Goal: Task Accomplishment & Management: Manage account settings

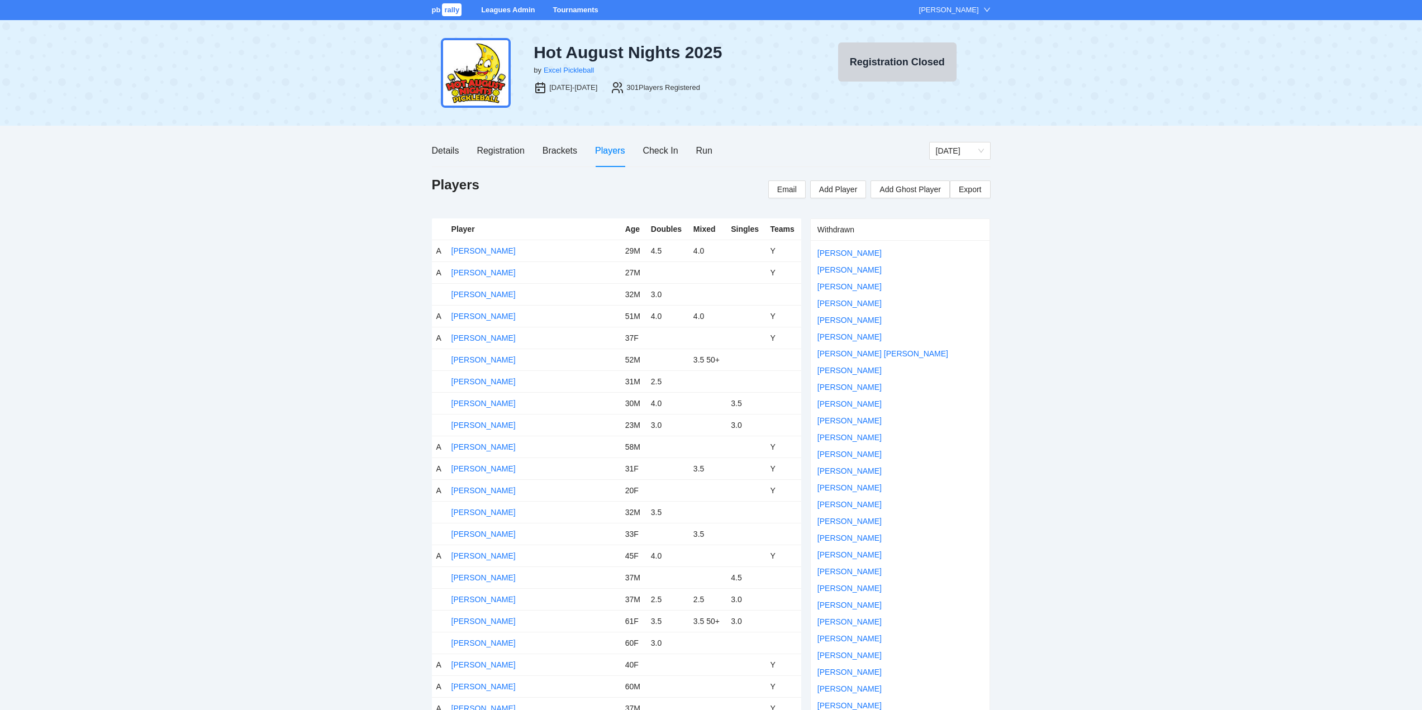
drag, startPoint x: 567, startPoint y: 7, endPoint x: 571, endPoint y: 17, distance: 11.1
click at [568, 7] on link "Tournaments" at bounding box center [575, 10] width 45 height 8
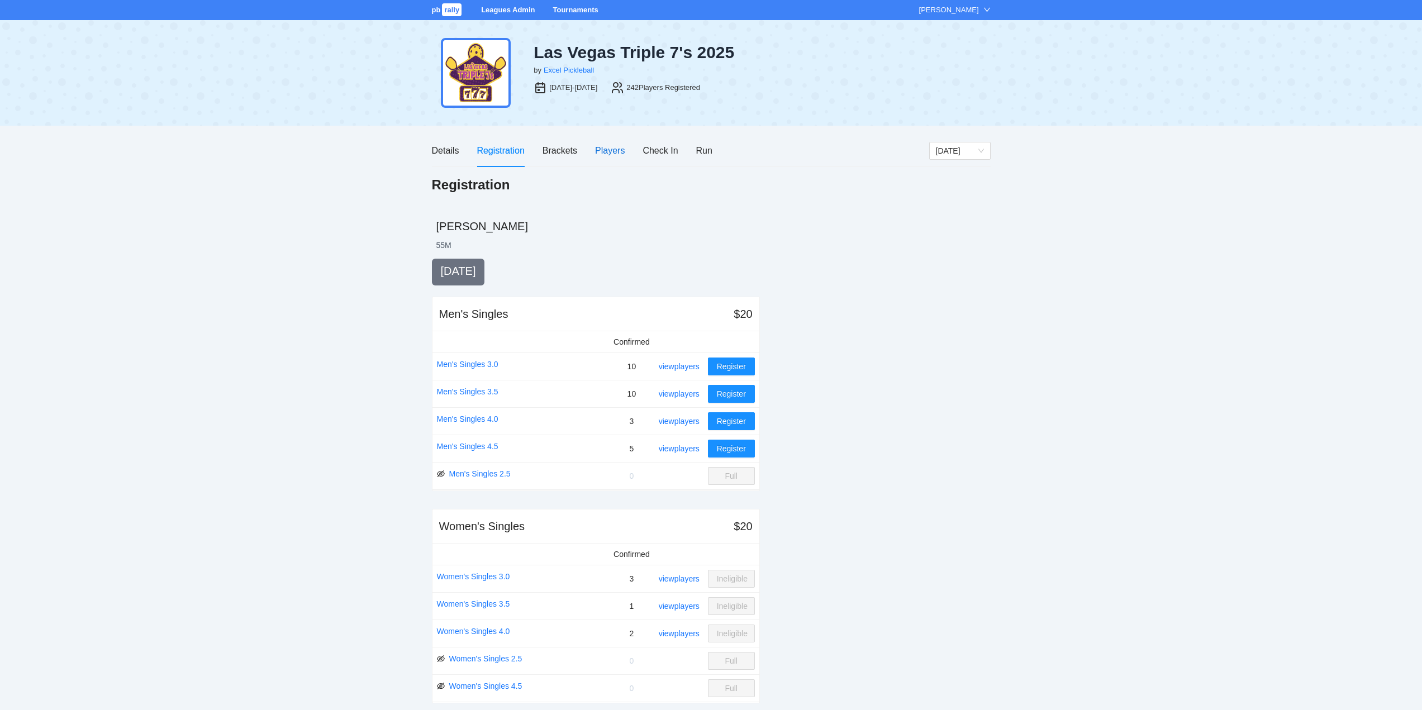
click at [606, 149] on div "Players" at bounding box center [610, 151] width 30 height 14
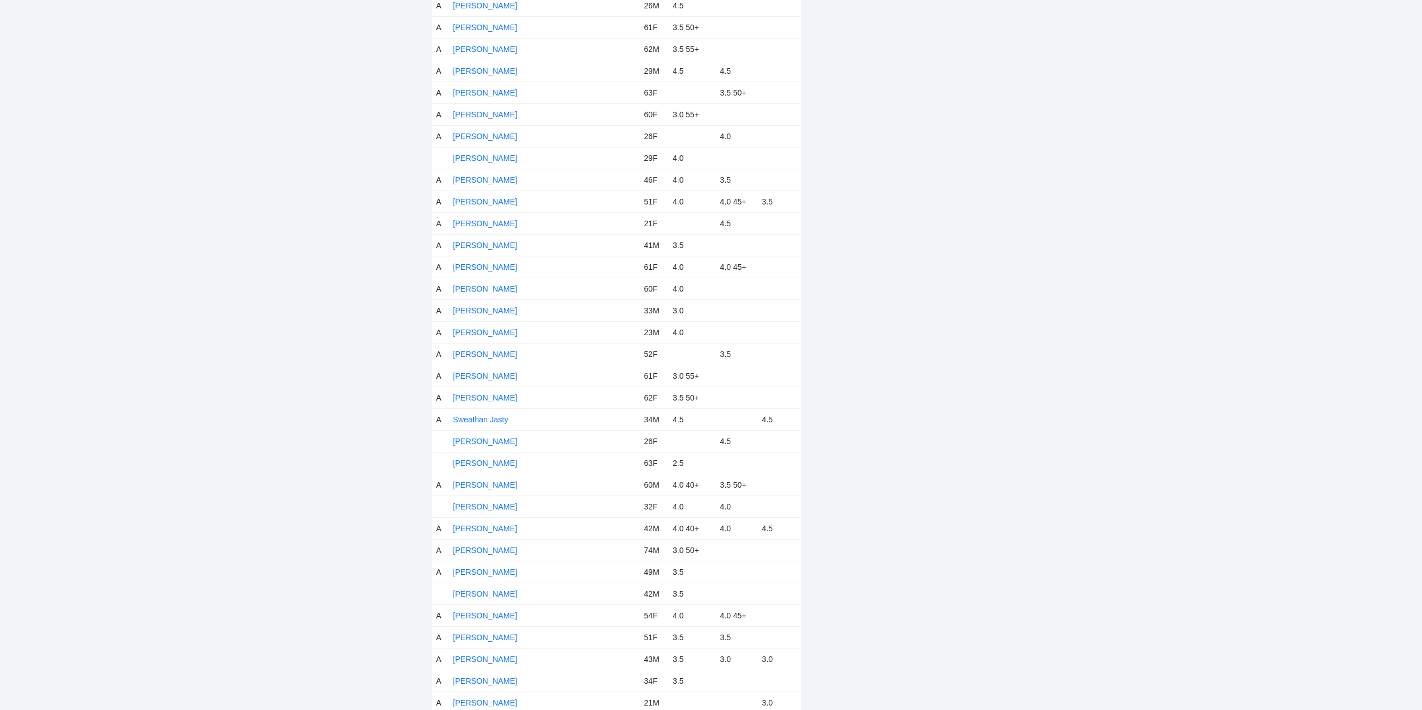
scroll to position [4769, 0]
click at [479, 538] on link "Voki Kalfayan" at bounding box center [494, 539] width 82 height 9
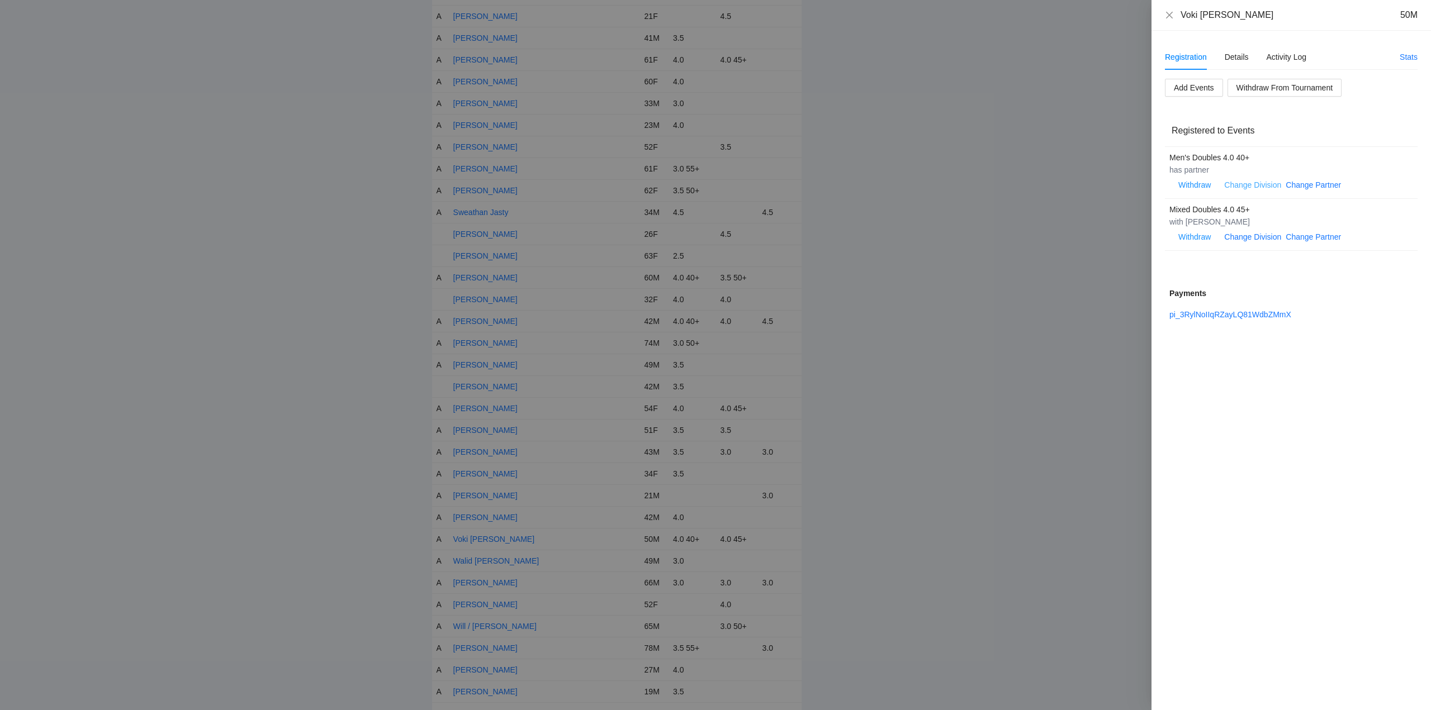
click at [1263, 182] on link "Change Division" at bounding box center [1252, 185] width 57 height 9
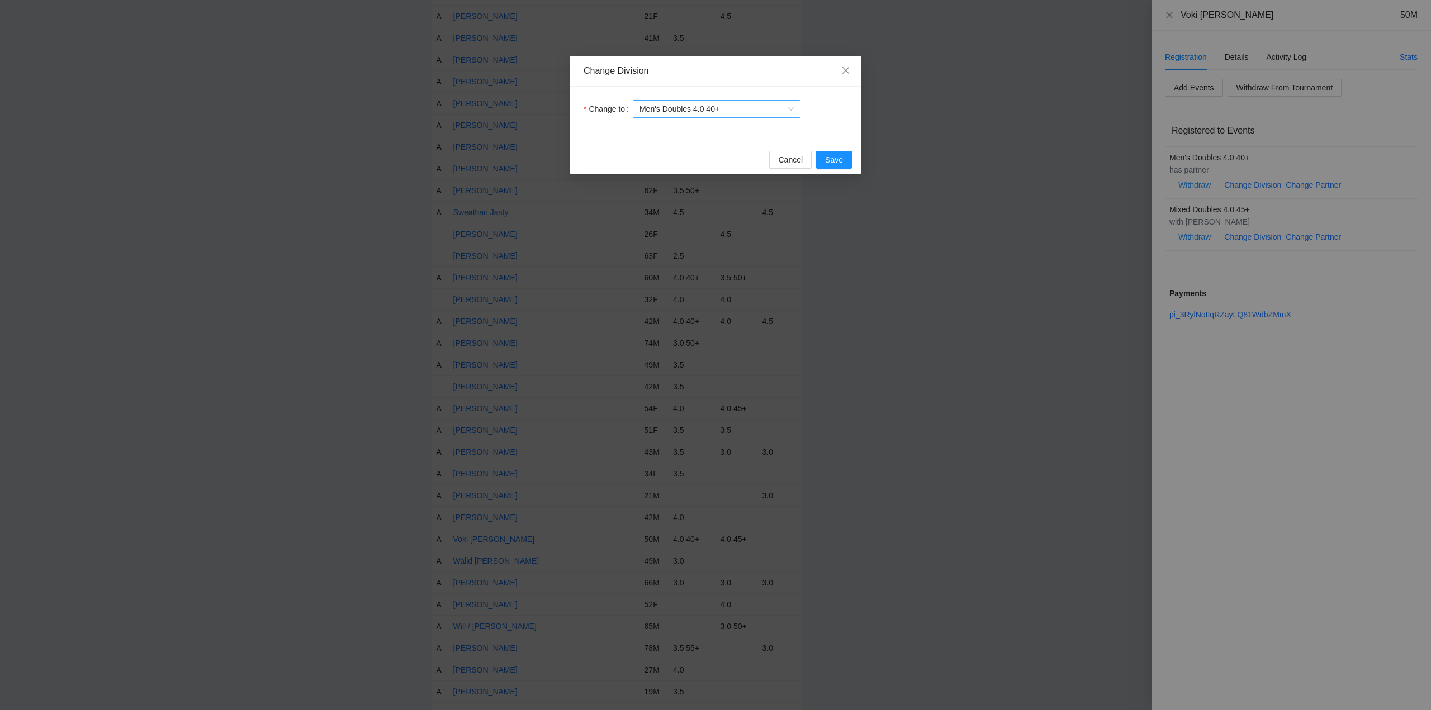
click at [730, 112] on span "Men's Doubles 4.0 40+" at bounding box center [716, 109] width 154 height 17
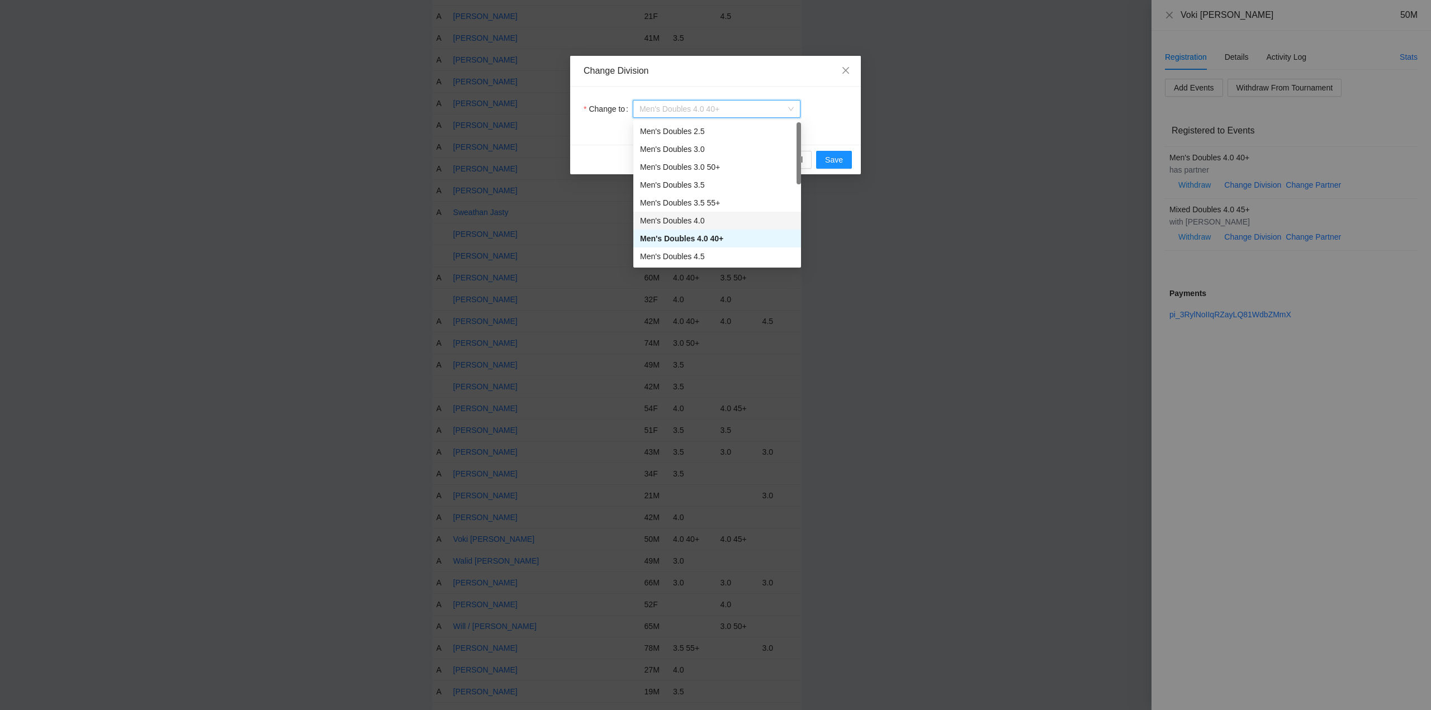
click at [676, 222] on div "Men's Doubles 4.0" at bounding box center [717, 221] width 154 height 12
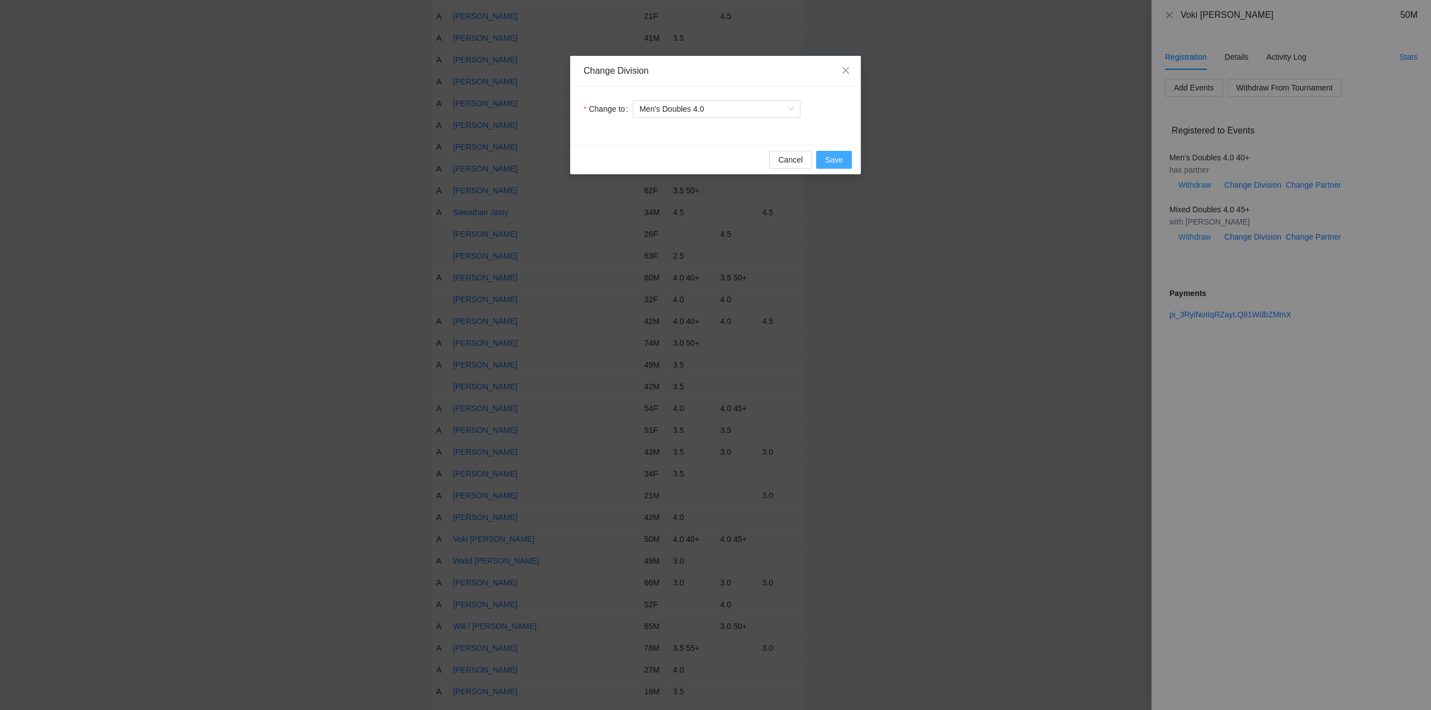
drag, startPoint x: 829, startPoint y: 158, endPoint x: 886, endPoint y: 167, distance: 57.1
click at [830, 158] on span "Save" at bounding box center [834, 160] width 18 height 12
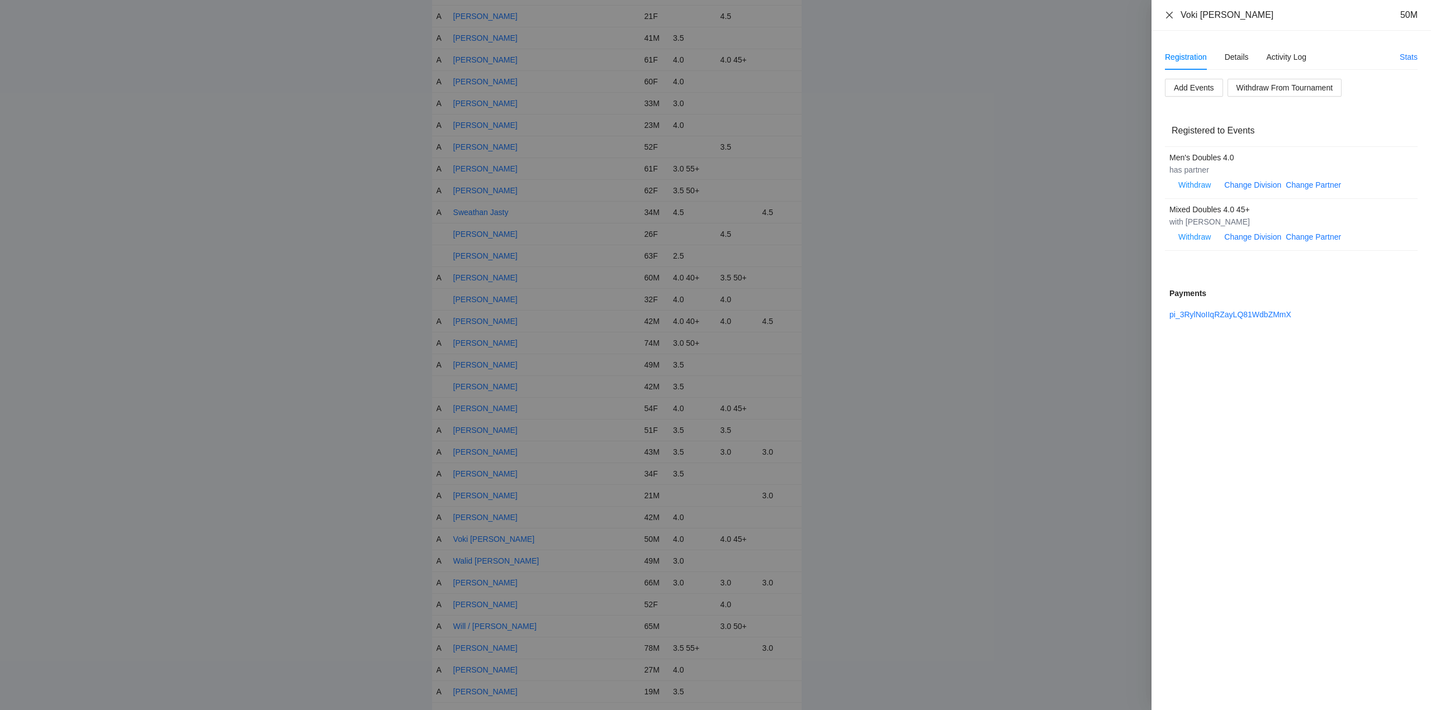
click at [1170, 12] on icon "close" at bounding box center [1169, 15] width 9 height 9
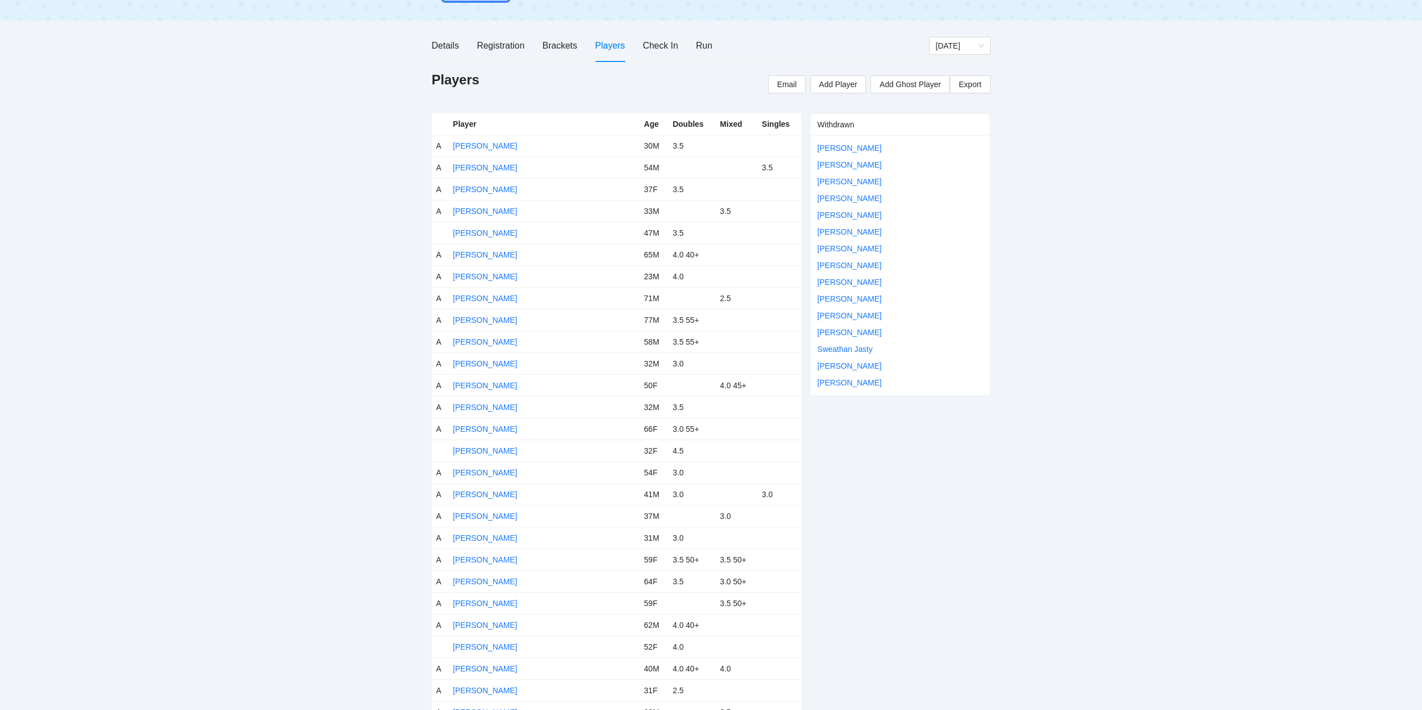
scroll to position [0, 0]
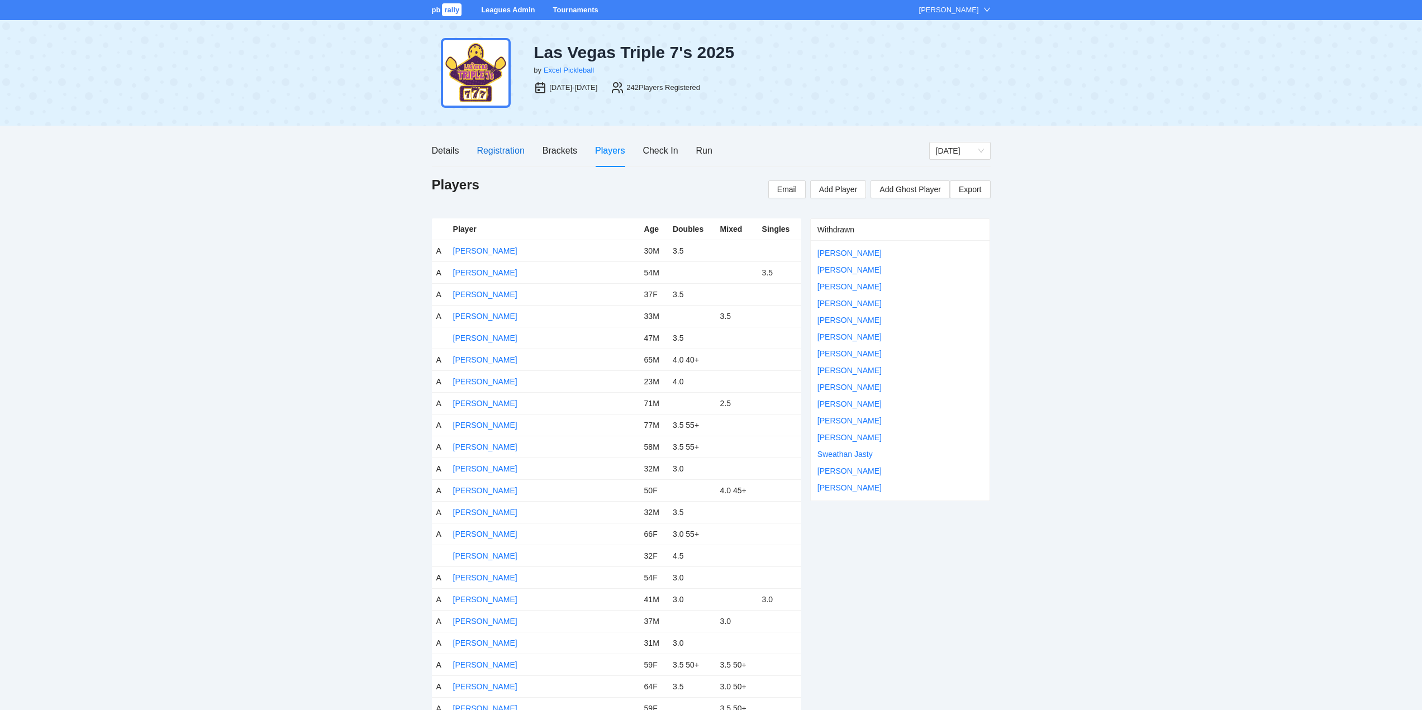
click at [501, 151] on div "Registration" at bounding box center [501, 151] width 48 height 14
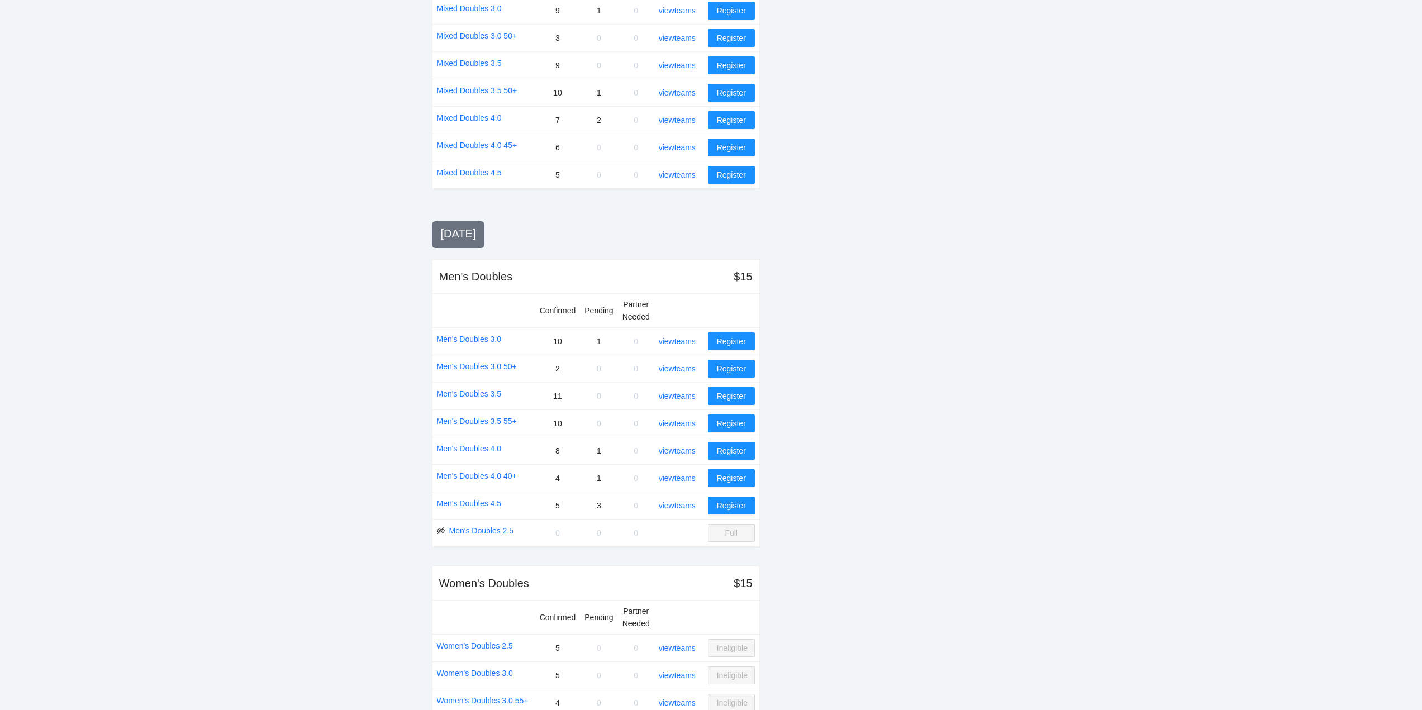
scroll to position [894, 0]
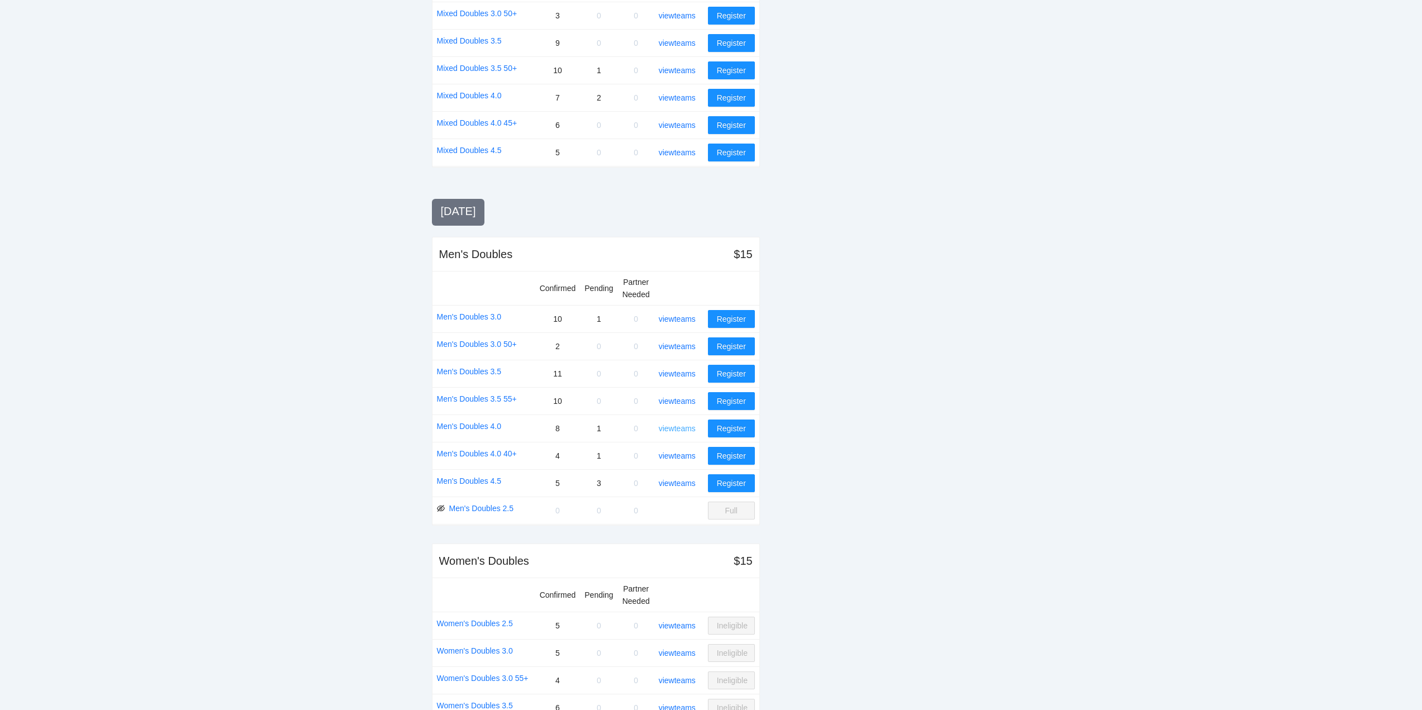
click at [676, 428] on link "view teams" at bounding box center [677, 428] width 37 height 9
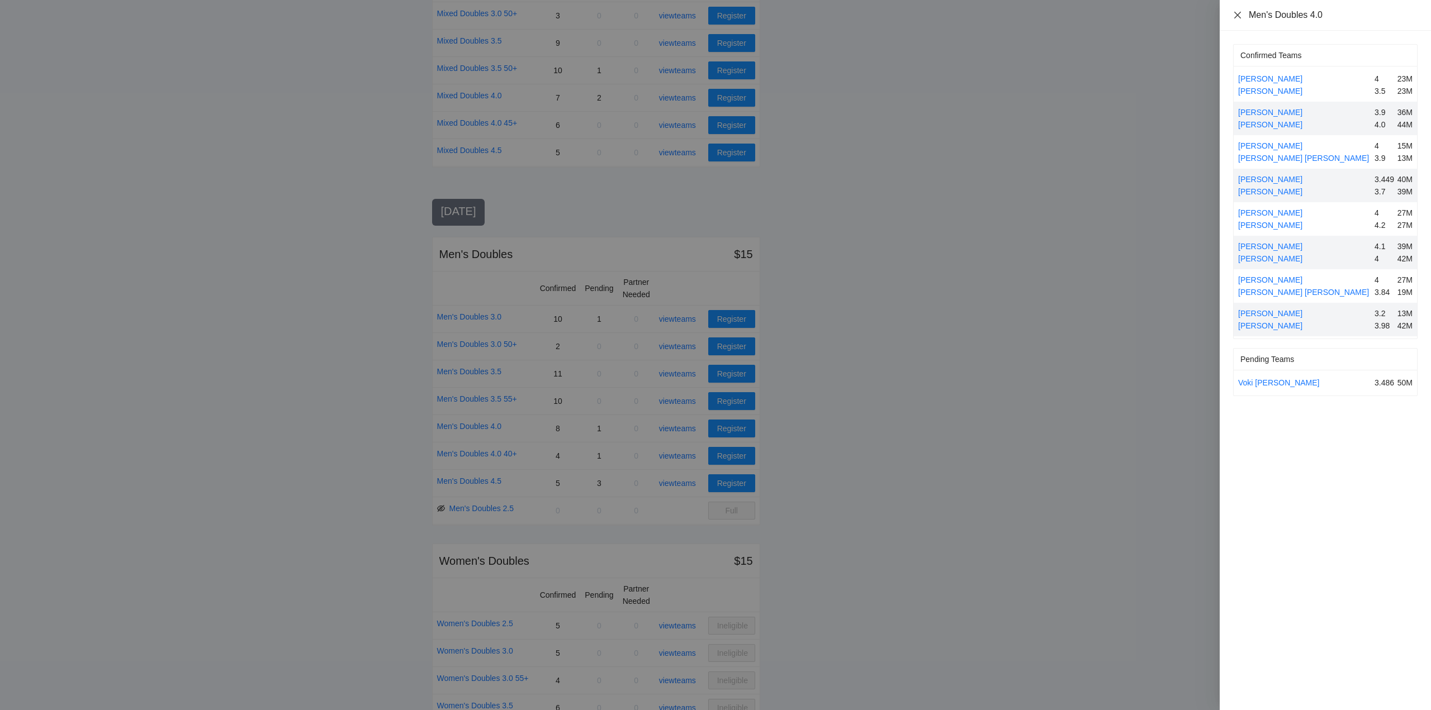
click at [1236, 15] on icon "close" at bounding box center [1237, 15] width 9 height 9
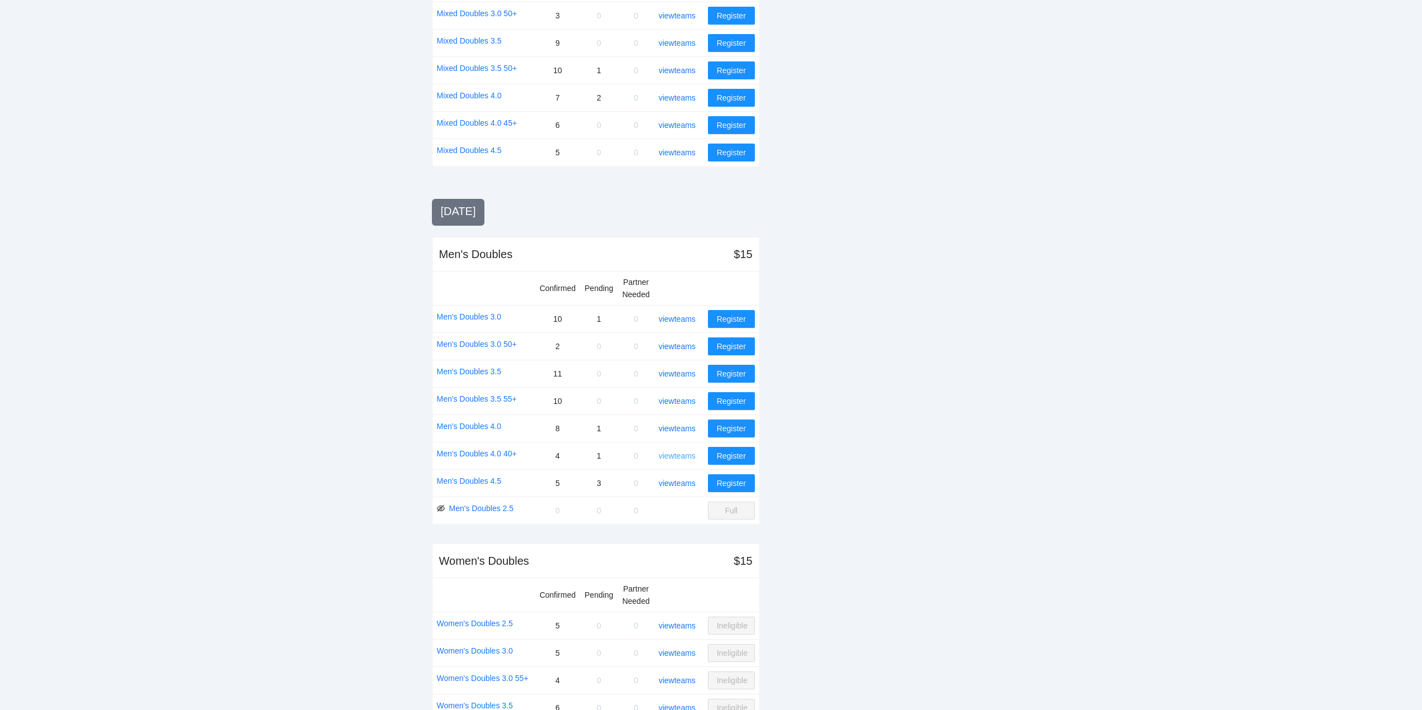
click at [676, 454] on link "view teams" at bounding box center [677, 456] width 37 height 9
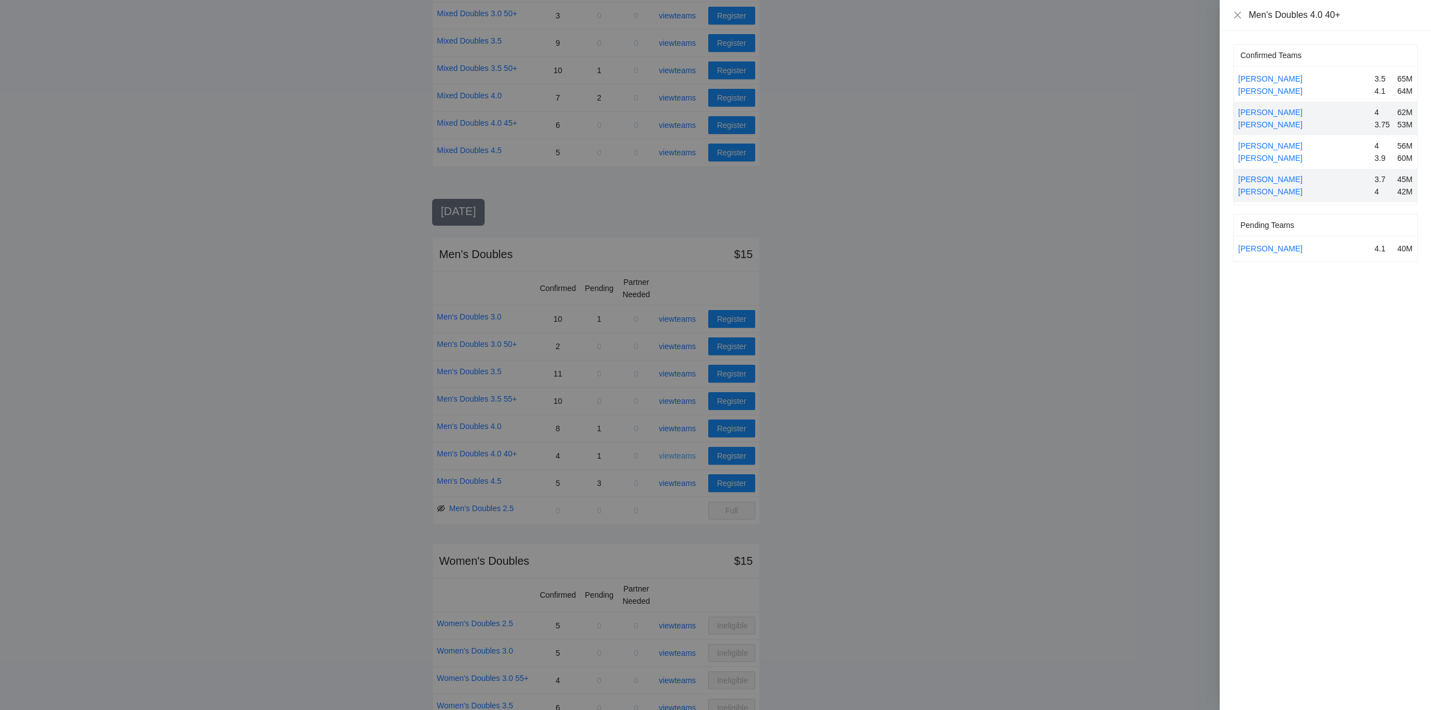
click at [676, 454] on div at bounding box center [715, 355] width 1431 height 710
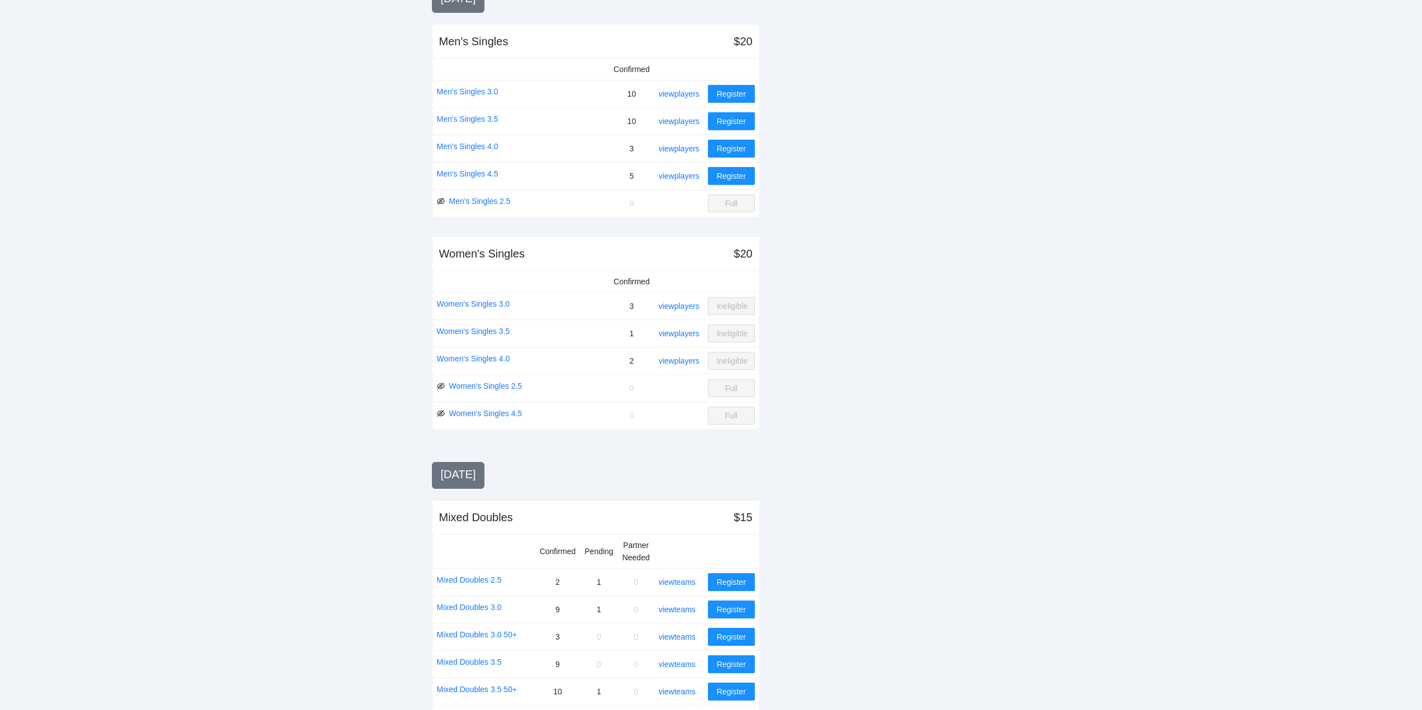
scroll to position [0, 0]
